Goal: Information Seeking & Learning: Learn about a topic

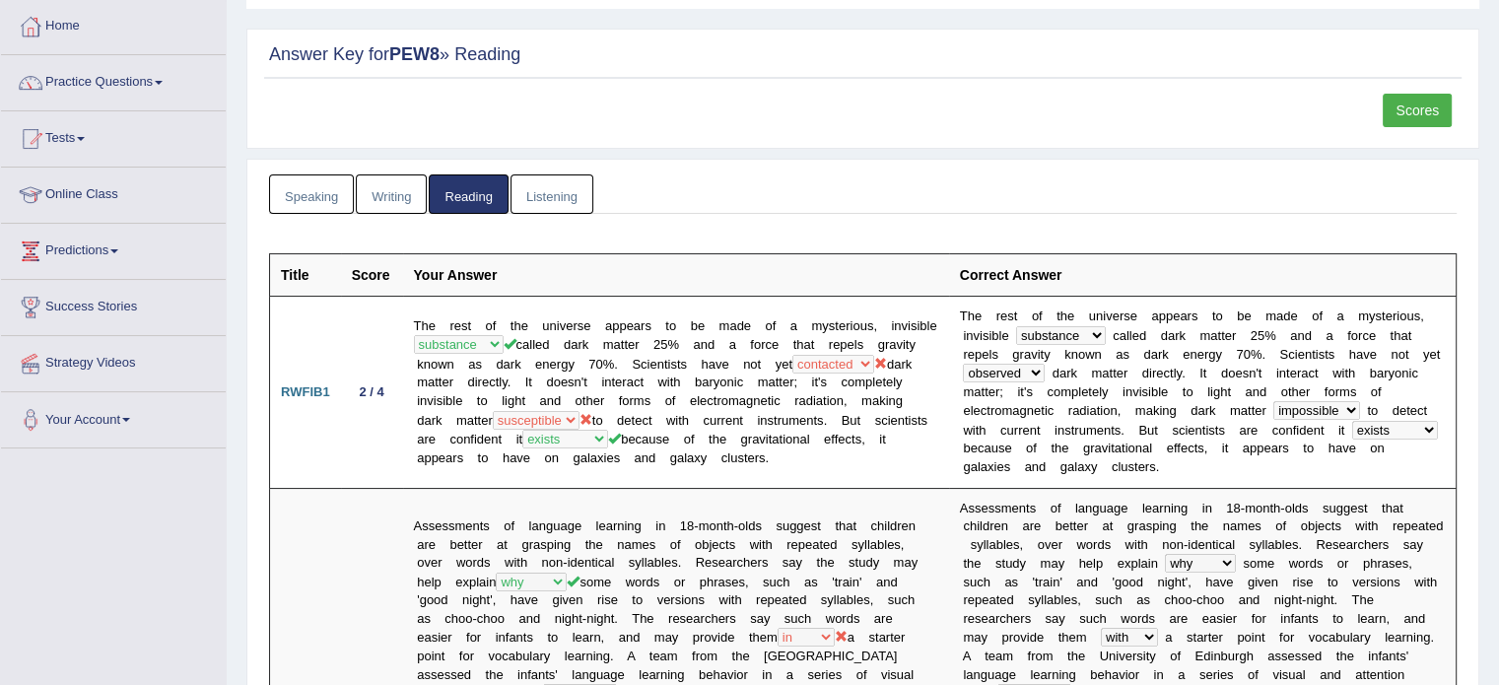
scroll to position [105, 0]
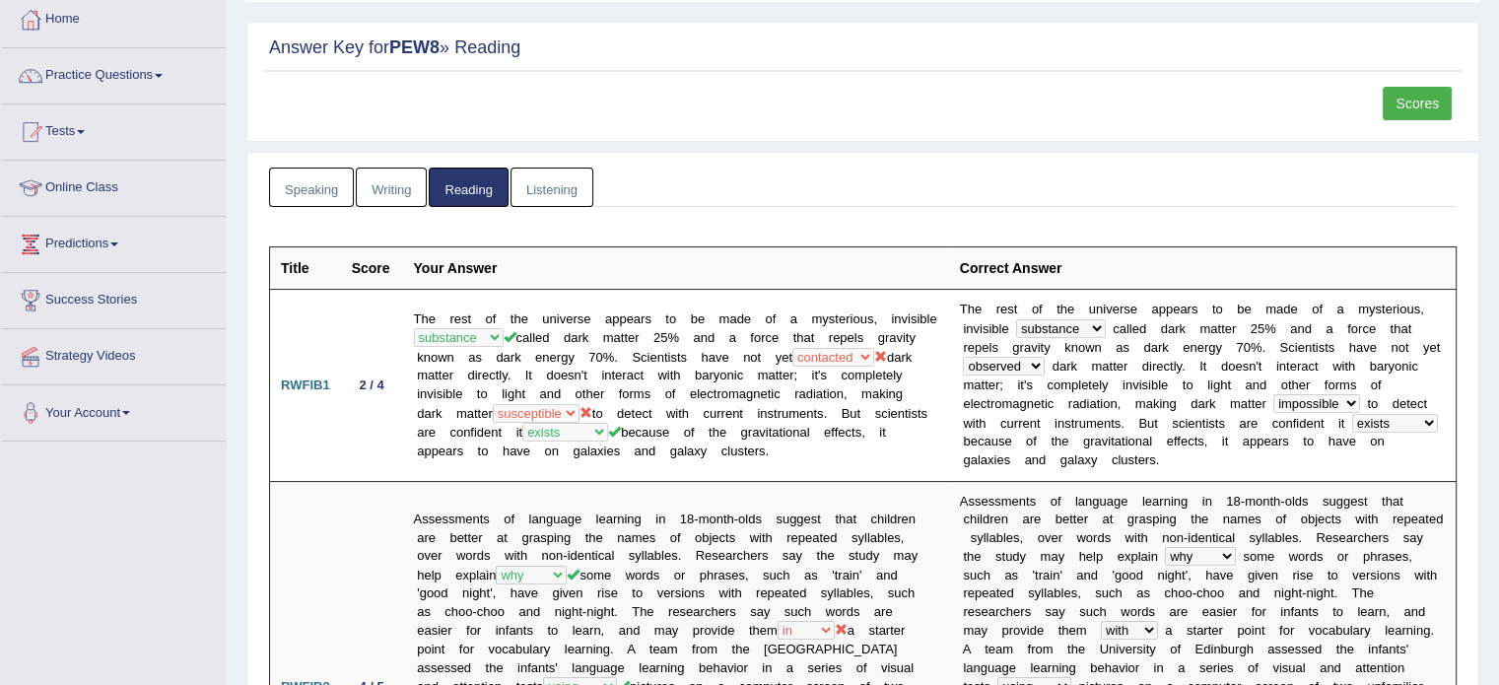
click at [547, 191] on link "Listening" at bounding box center [551, 188] width 83 height 40
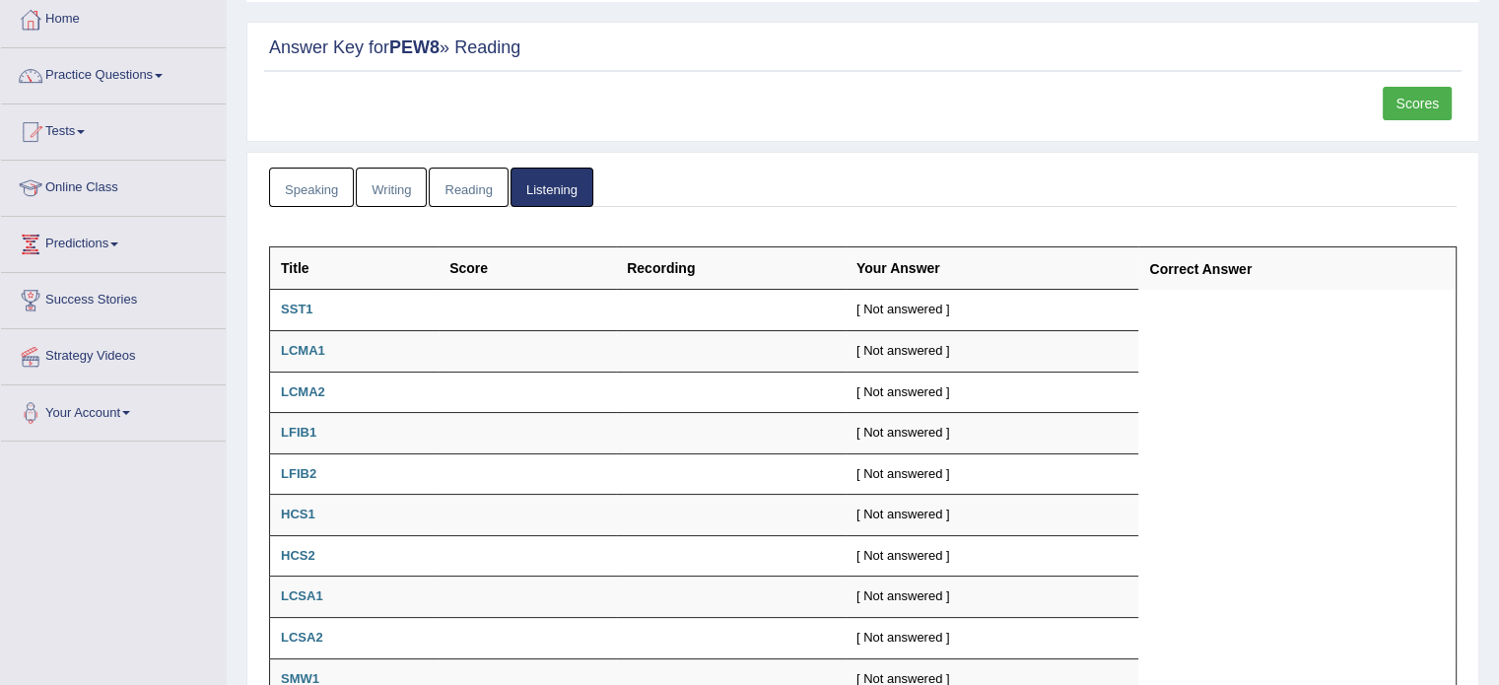
click at [301, 195] on link "Speaking" at bounding box center [311, 188] width 85 height 40
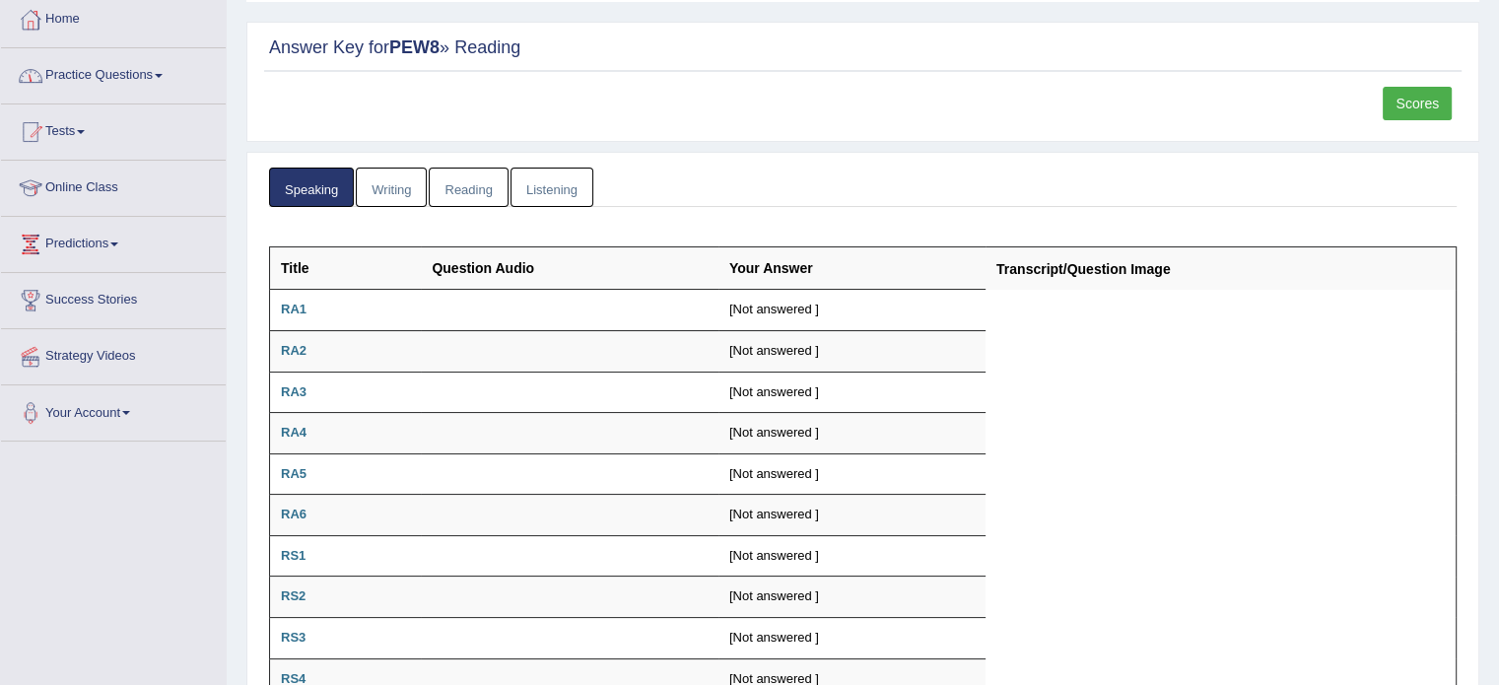
click at [131, 71] on link "Practice Questions" at bounding box center [113, 72] width 225 height 49
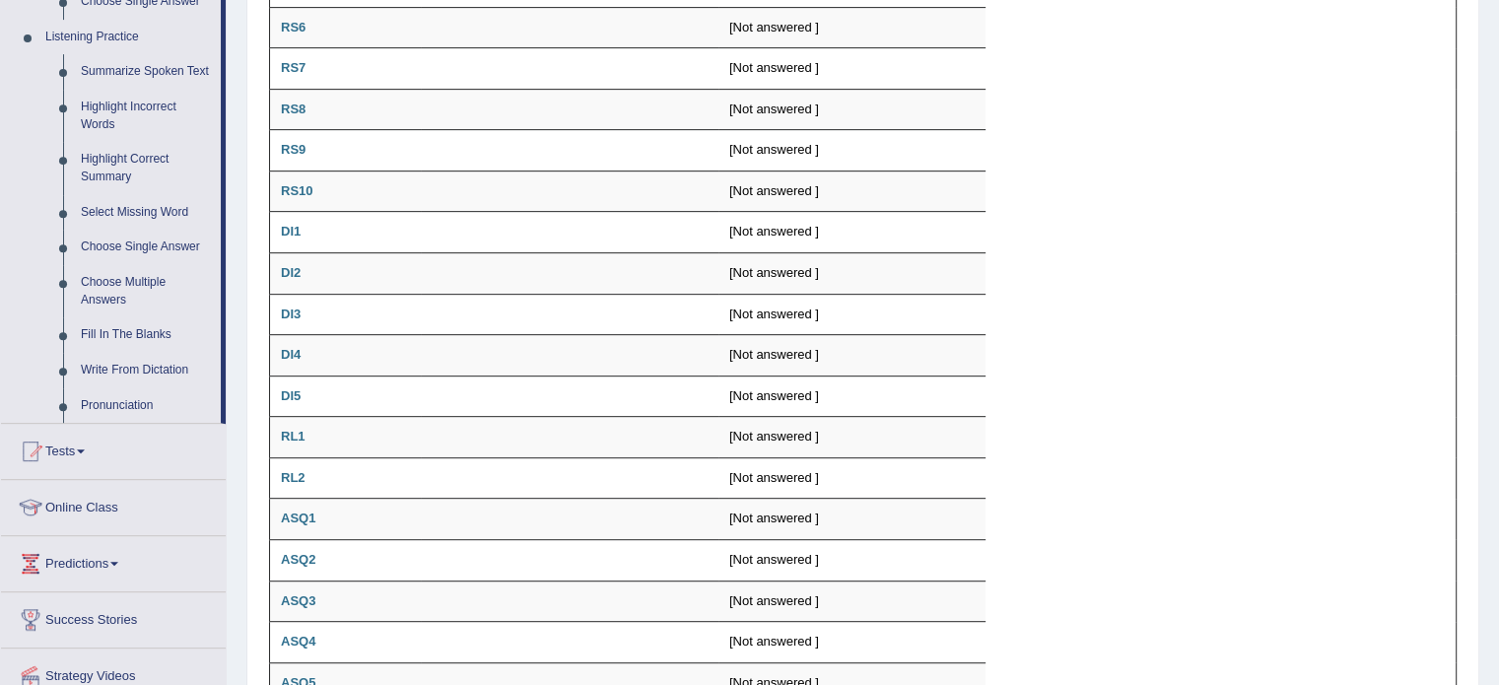
scroll to position [844, 0]
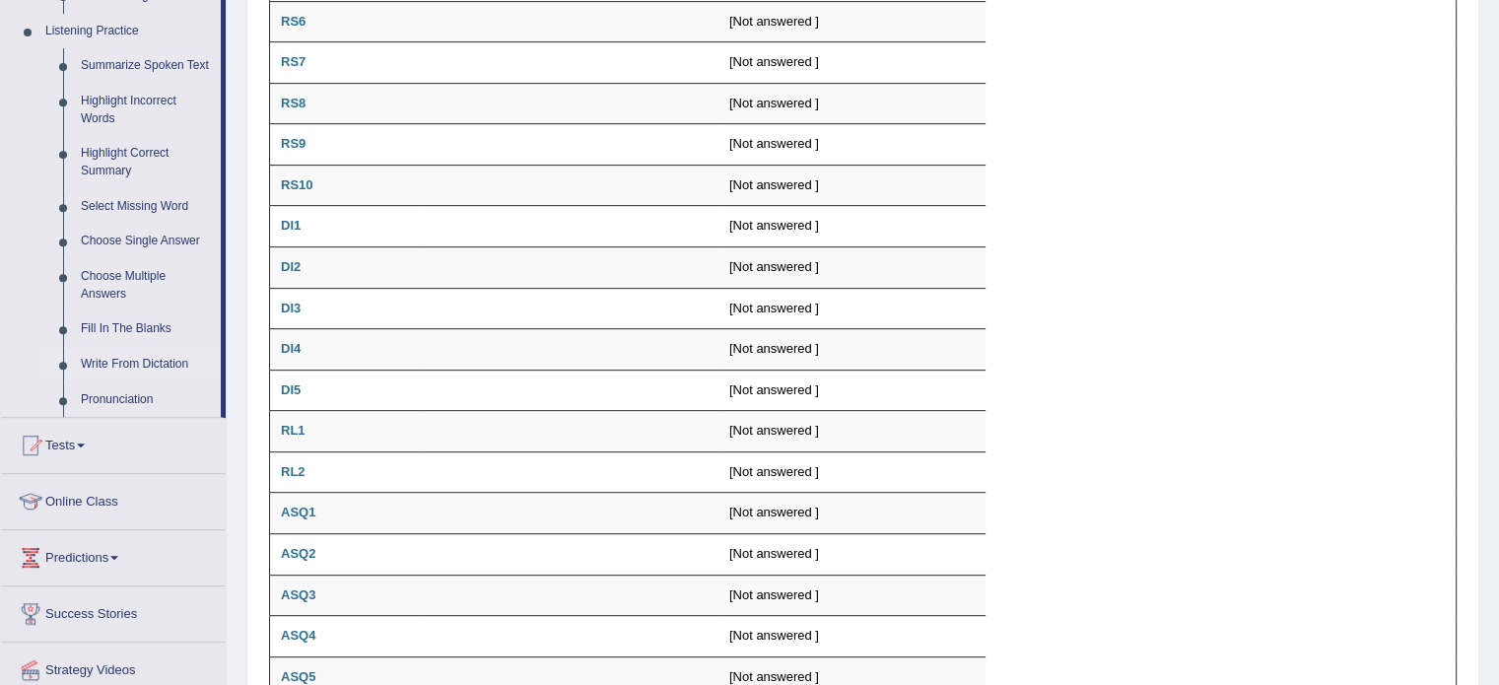
click at [106, 365] on link "Write From Dictation" at bounding box center [146, 364] width 149 height 35
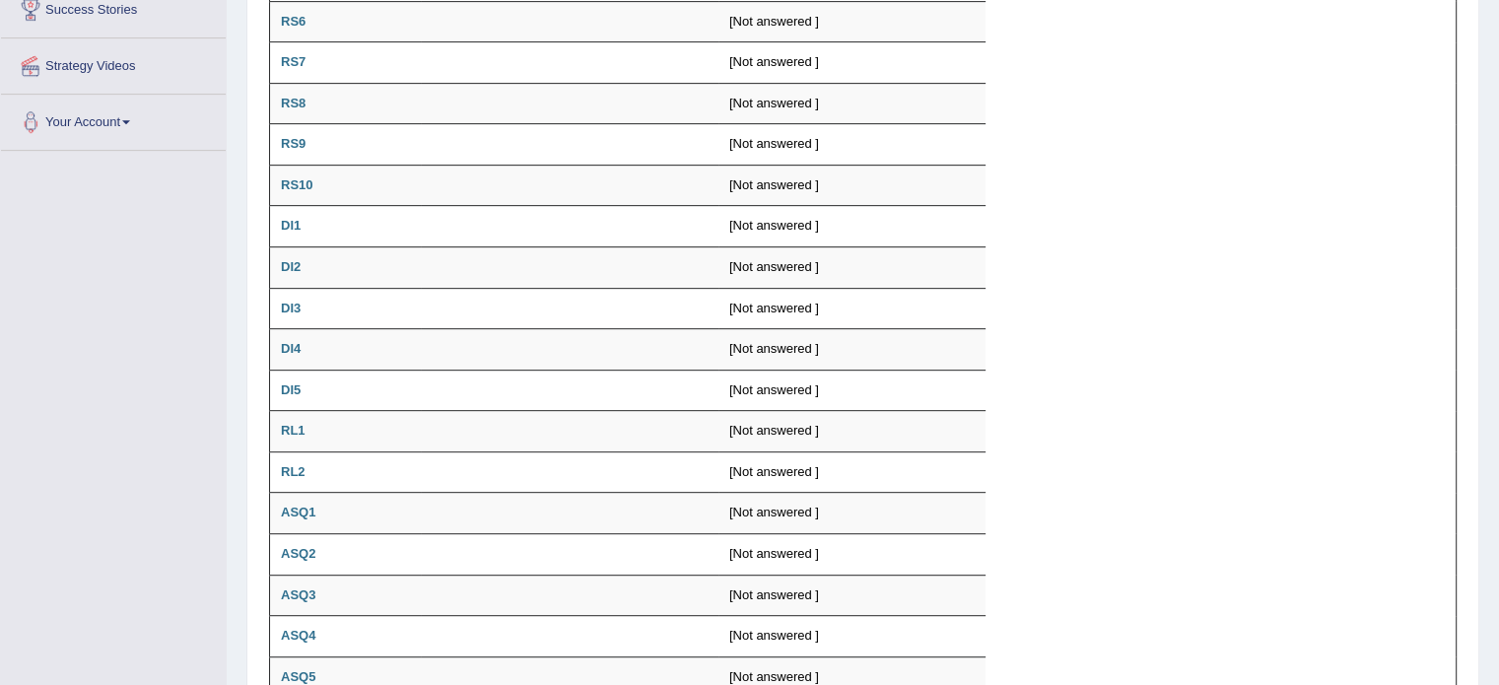
scroll to position [515, 0]
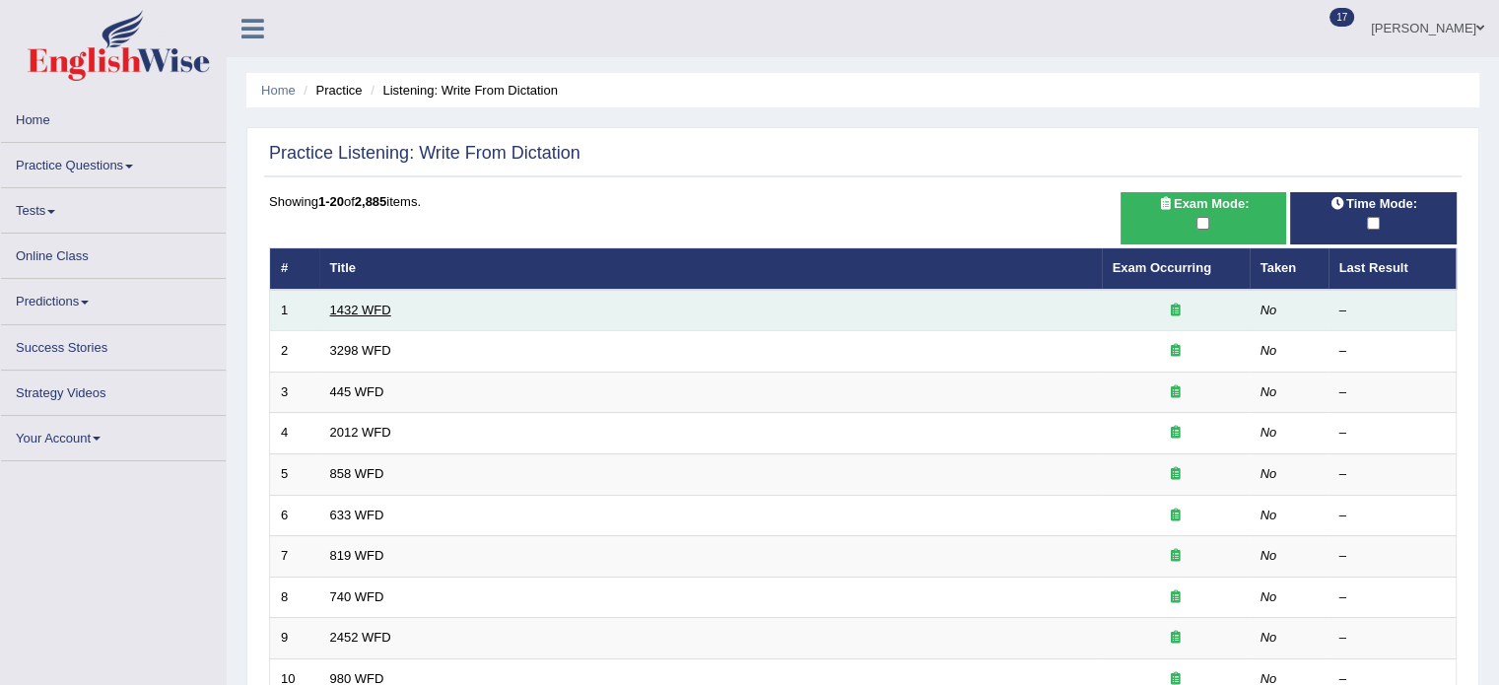
click at [365, 303] on link "1432 WFD" at bounding box center [360, 310] width 61 height 15
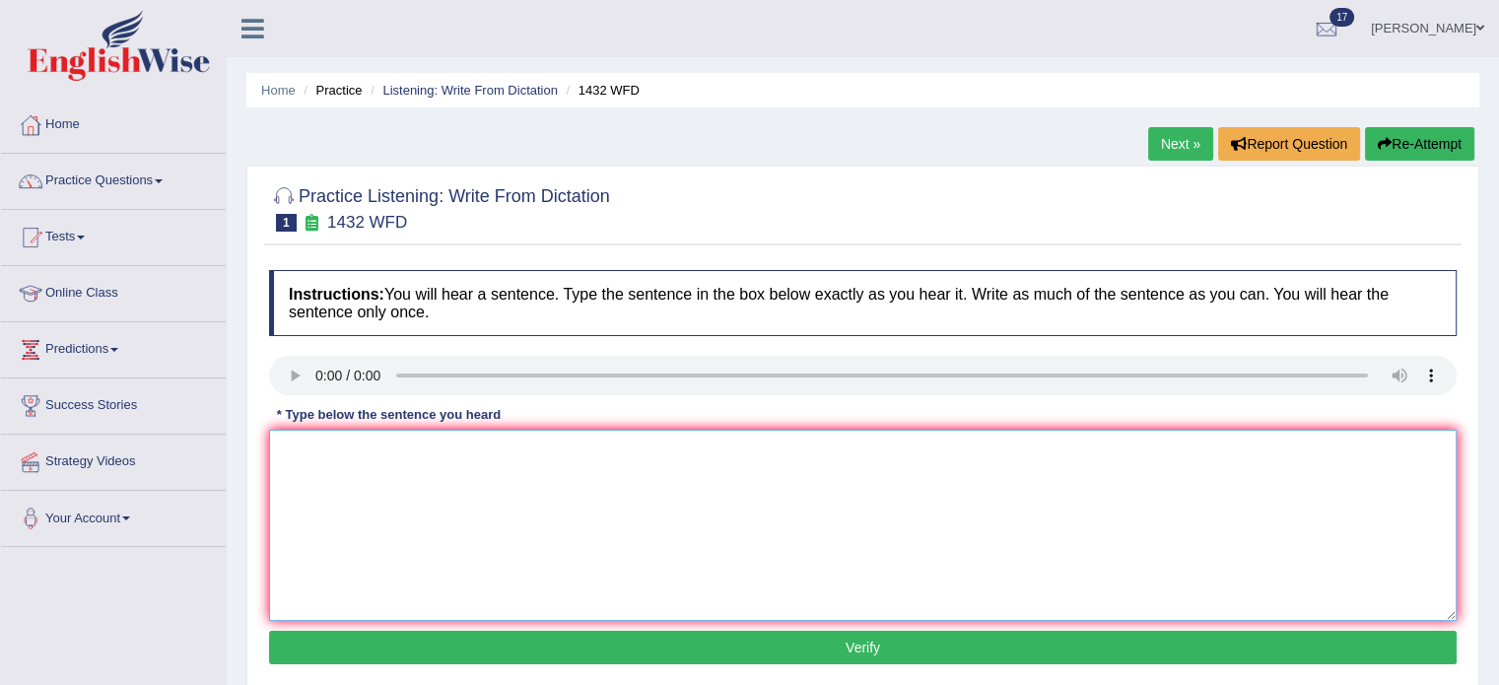
click at [322, 456] on textarea at bounding box center [862, 525] width 1187 height 191
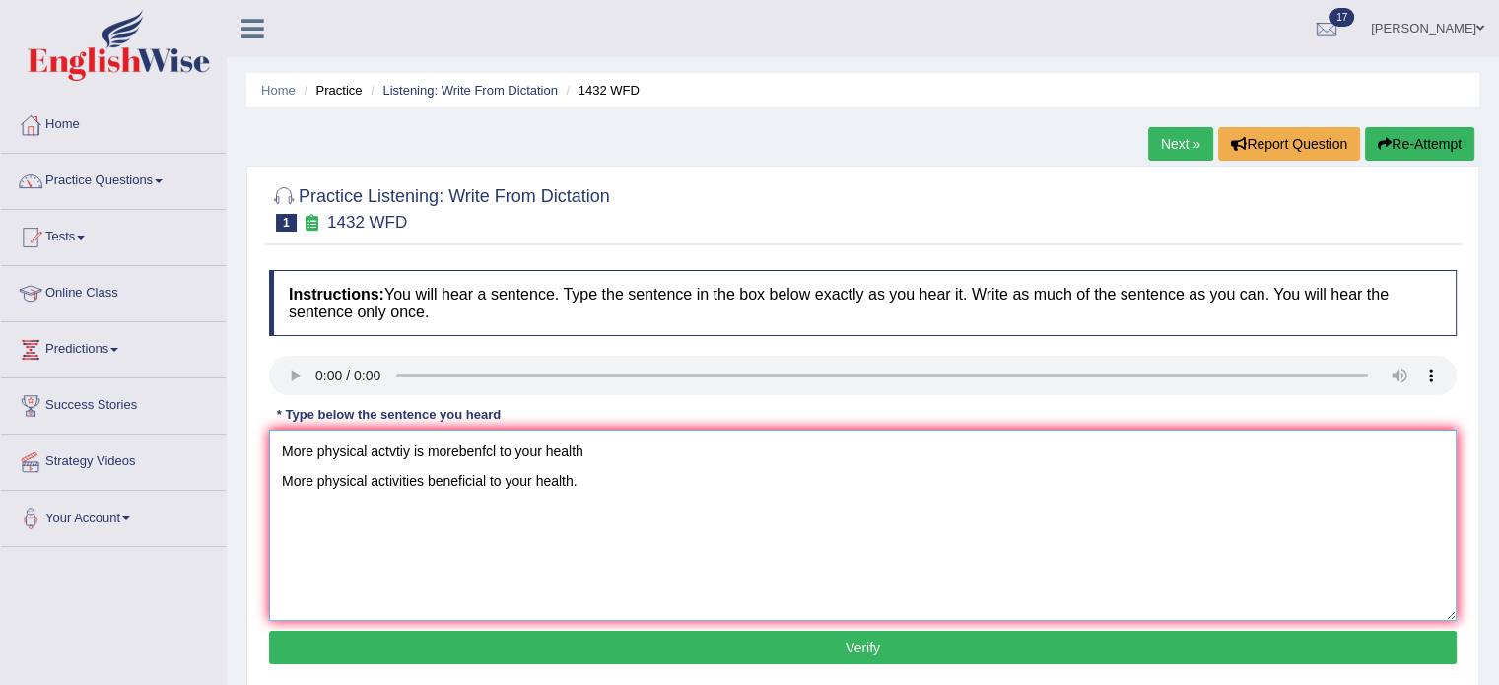
click at [612, 441] on textarea "More physical actvtiy is morebenfcl to your health More physical activities ben…" at bounding box center [862, 525] width 1187 height 191
click at [282, 479] on textarea "More physical activities beneficial to your health." at bounding box center [862, 525] width 1187 height 191
click at [423, 455] on textarea "More physical activities beneficial to your health." at bounding box center [862, 525] width 1187 height 191
type textarea "More physical activities are beneficial to your health."
click at [512, 645] on button "Verify" at bounding box center [862, 648] width 1187 height 34
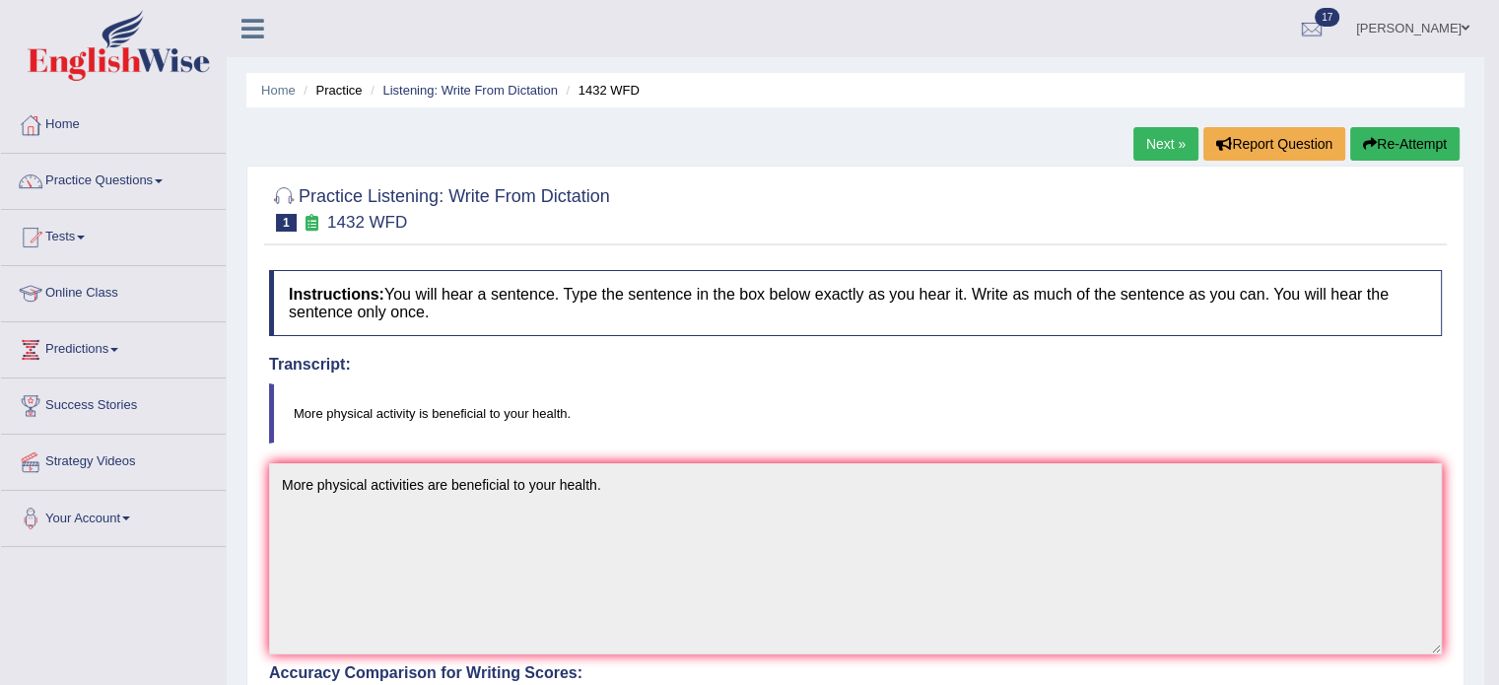
click at [1166, 137] on link "Next »" at bounding box center [1165, 144] width 65 height 34
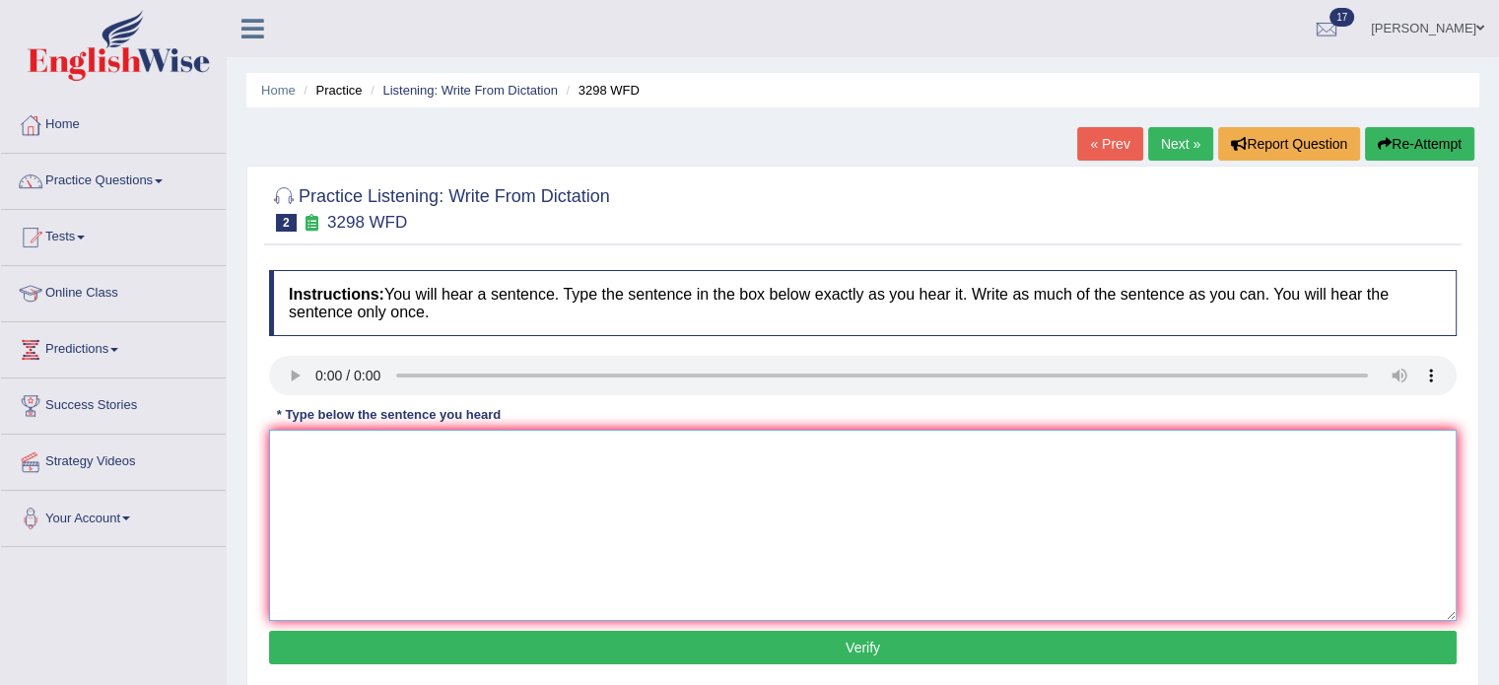
click at [300, 446] on textarea at bounding box center [862, 525] width 1187 height 191
type textarea "Animal behaviours aspects to data of humans."
click at [473, 657] on button "Verify" at bounding box center [862, 648] width 1187 height 34
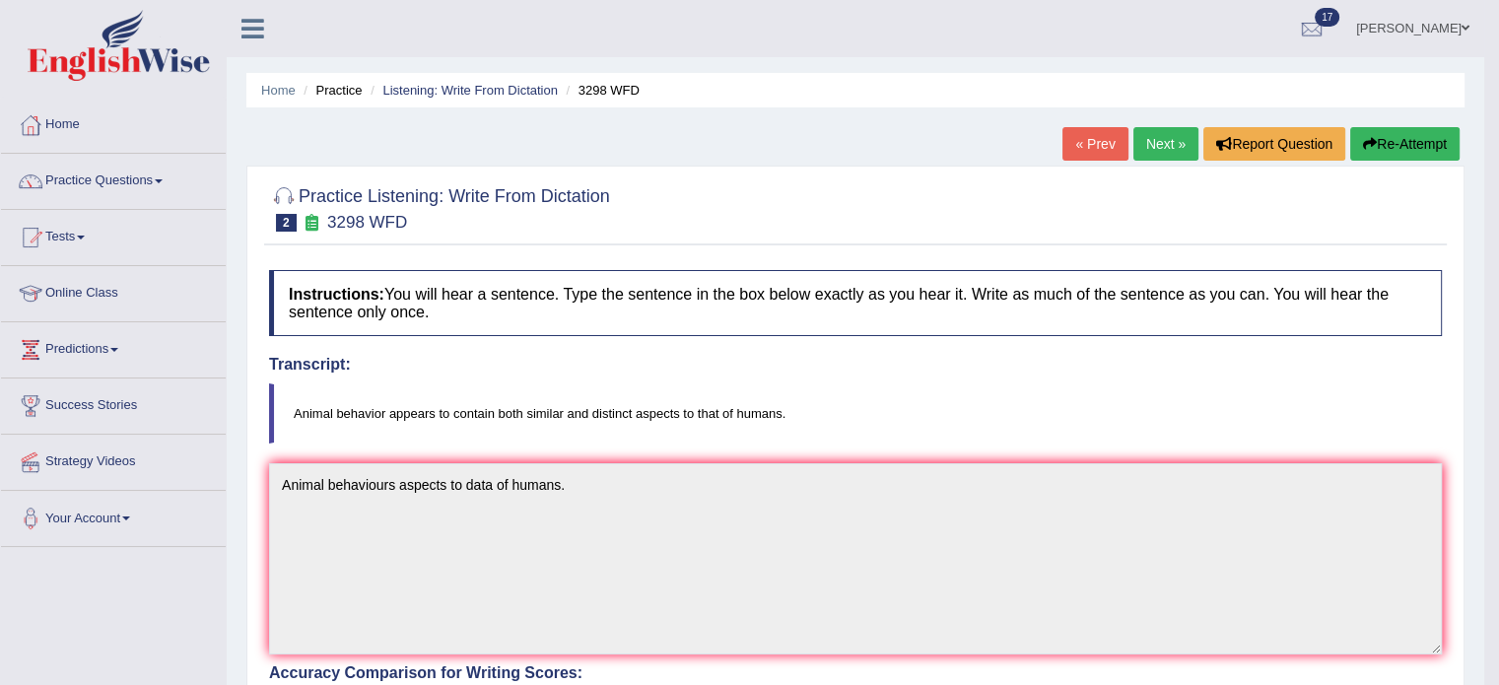
click at [1139, 139] on link "Next »" at bounding box center [1165, 144] width 65 height 34
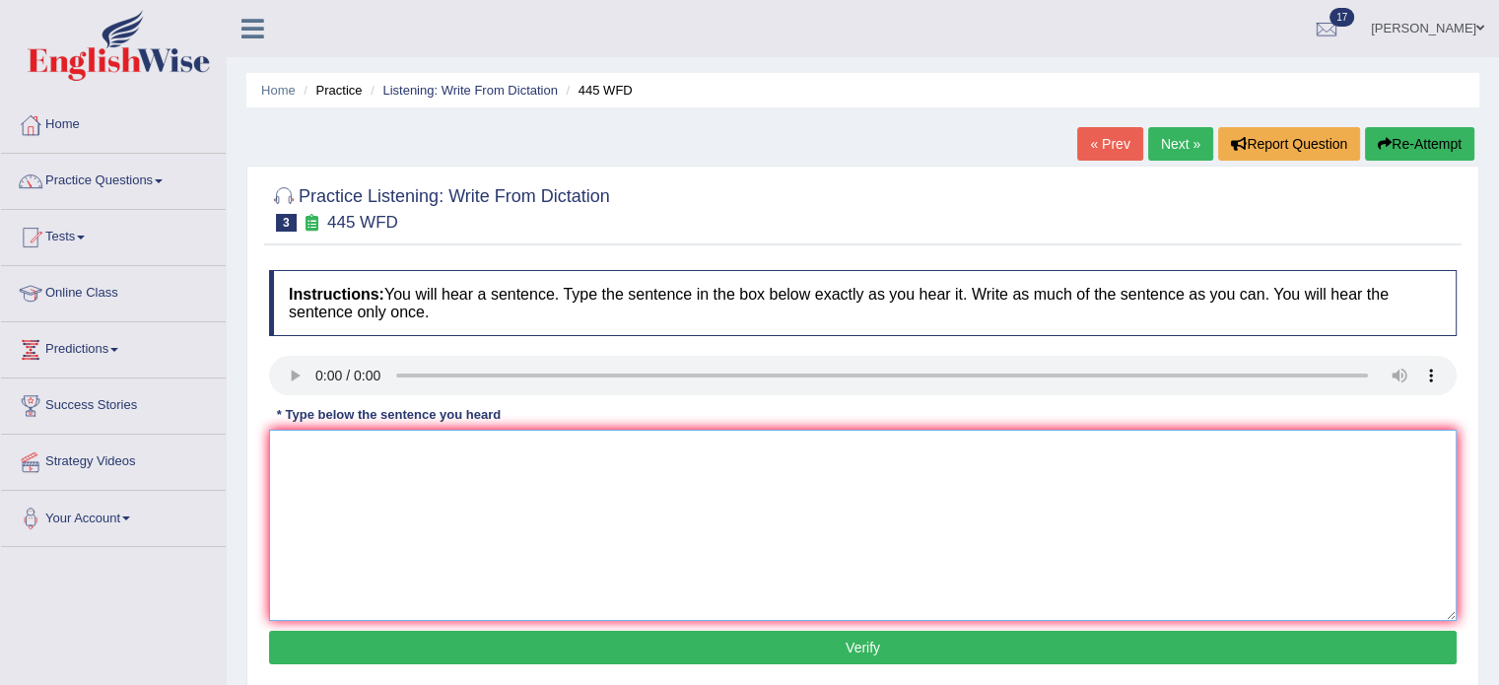
click at [309, 444] on textarea at bounding box center [862, 525] width 1187 height 191
type textarea "The Amarican astronamus made a plan landing in mars."
click at [575, 653] on button "Verify" at bounding box center [862, 648] width 1187 height 34
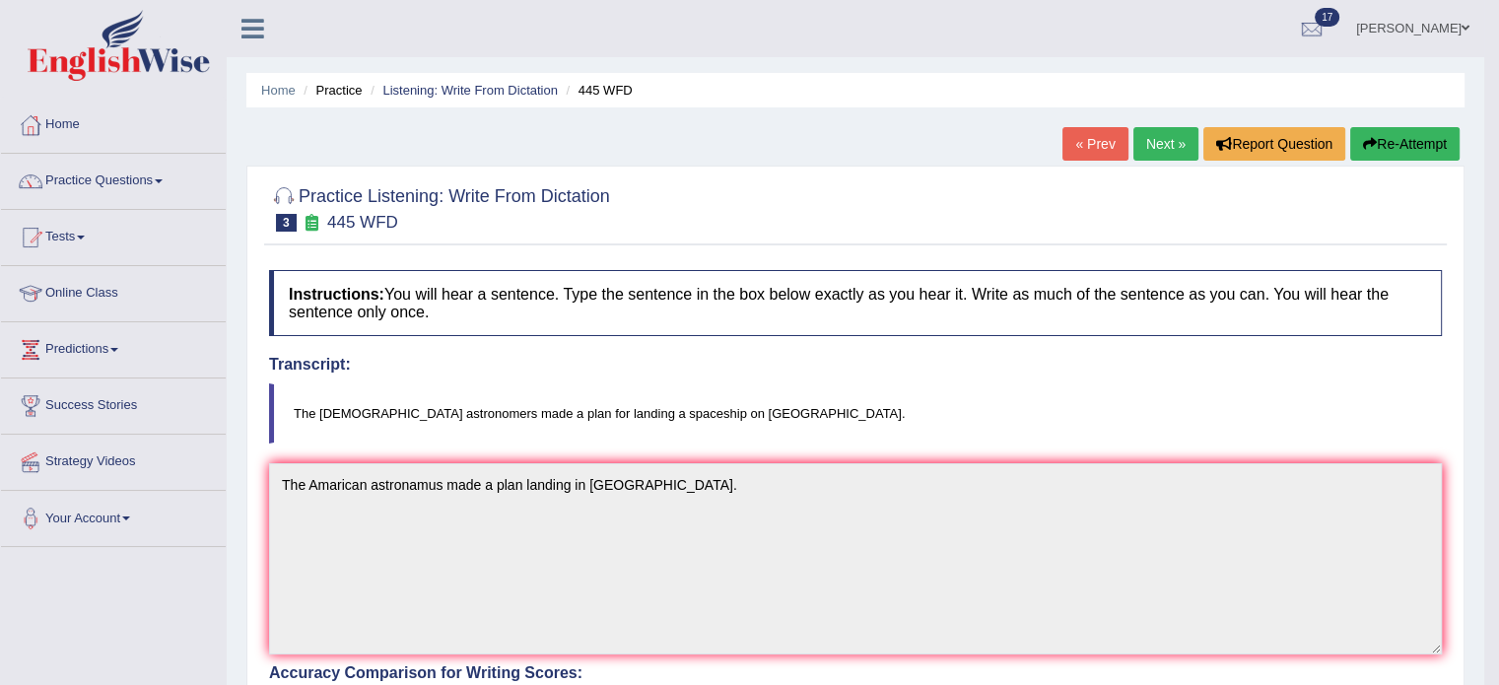
click at [1151, 144] on link "Next »" at bounding box center [1165, 144] width 65 height 34
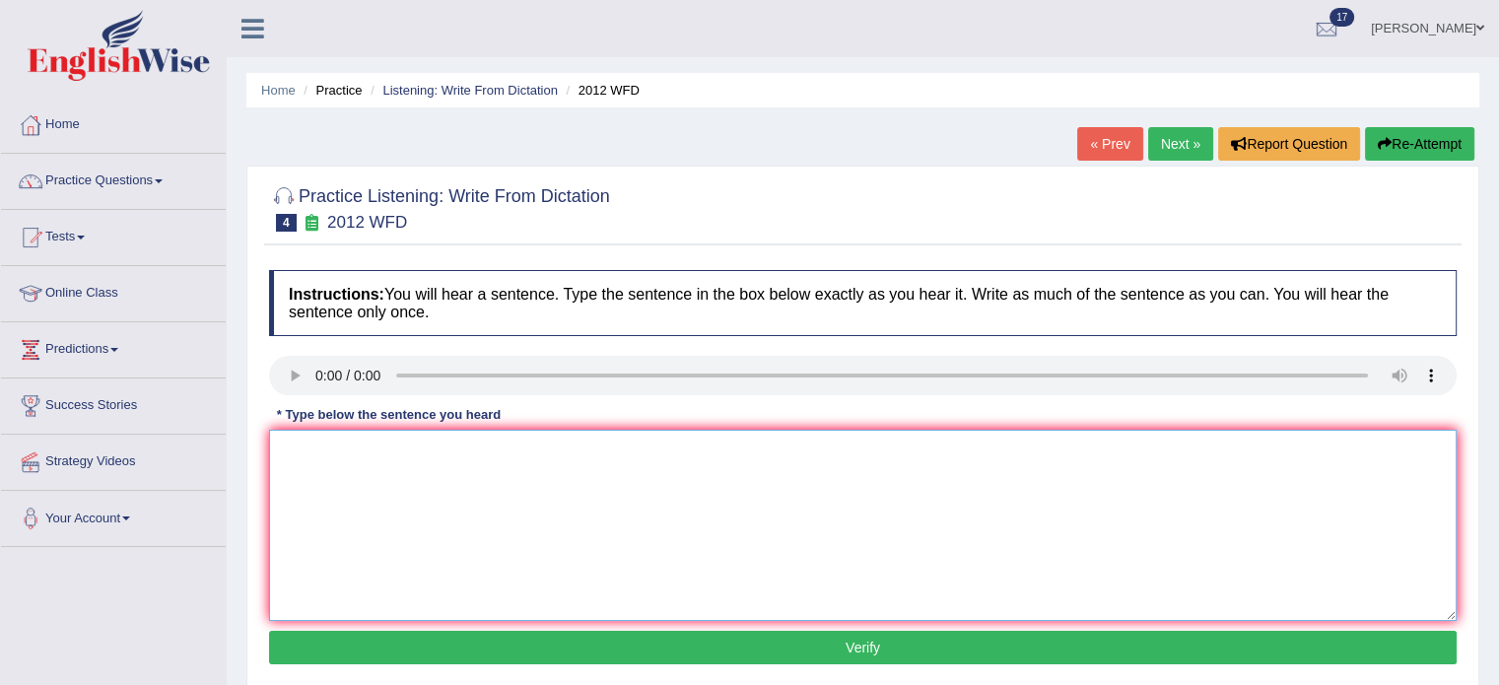
click at [311, 436] on textarea at bounding box center [862, 525] width 1187 height 191
type textarea "There is a great deal of debate on this topic."
click at [501, 649] on button "Verify" at bounding box center [862, 648] width 1187 height 34
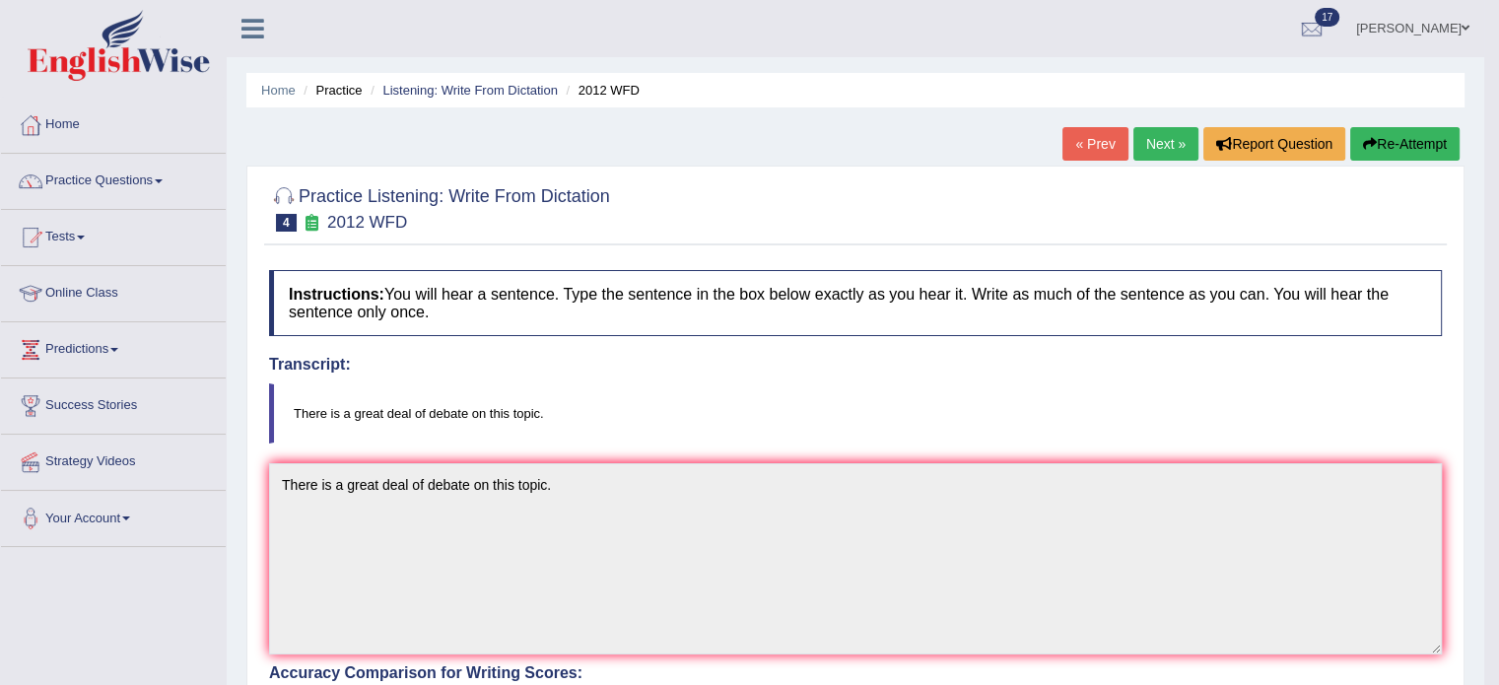
click at [1168, 141] on link "Next »" at bounding box center [1165, 144] width 65 height 34
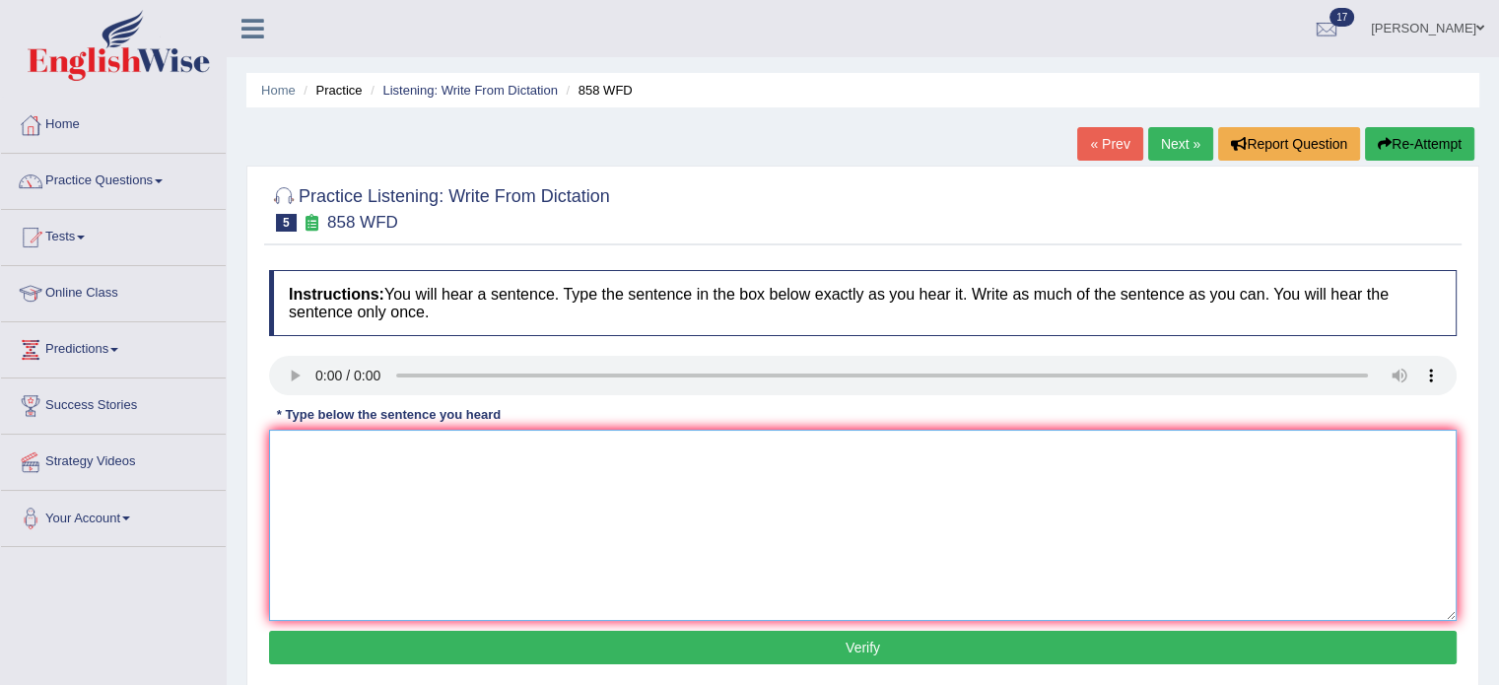
click at [311, 460] on textarea at bounding box center [862, 525] width 1187 height 191
click at [280, 441] on textarea "intrstd [PERSON_NAME]" at bounding box center [862, 525] width 1187 height 191
type textarea "The year ofintrstd hstrian"
click at [516, 645] on button "Verify" at bounding box center [862, 648] width 1187 height 34
